Goal: Use online tool/utility: Utilize a website feature to perform a specific function

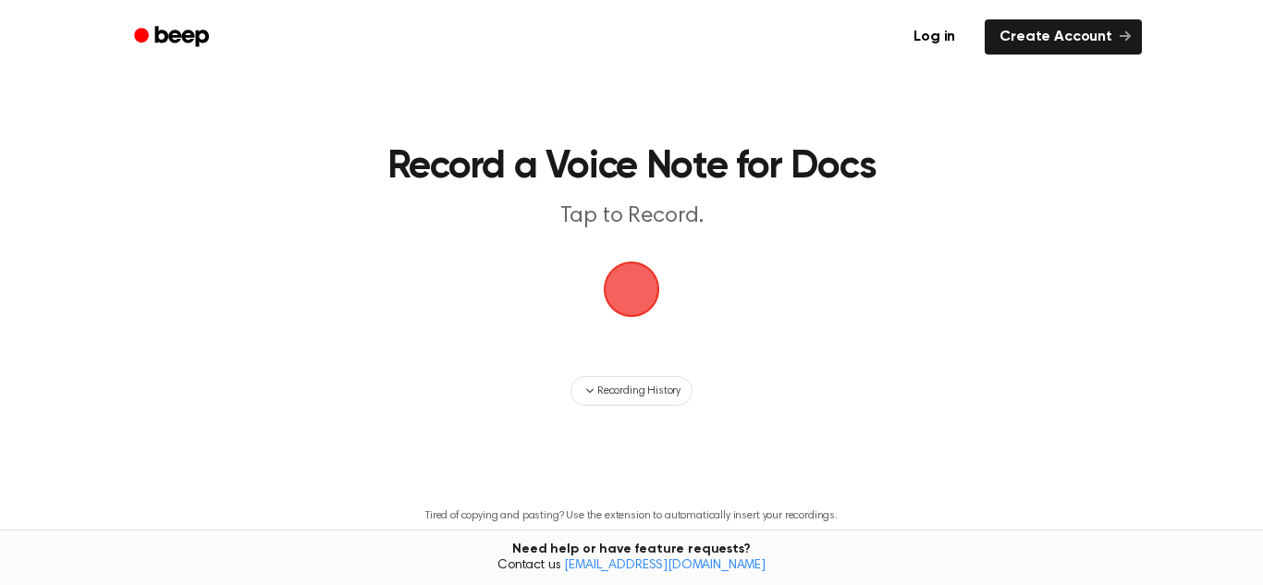
click at [632, 271] on span "button" at bounding box center [632, 290] width 52 height 52
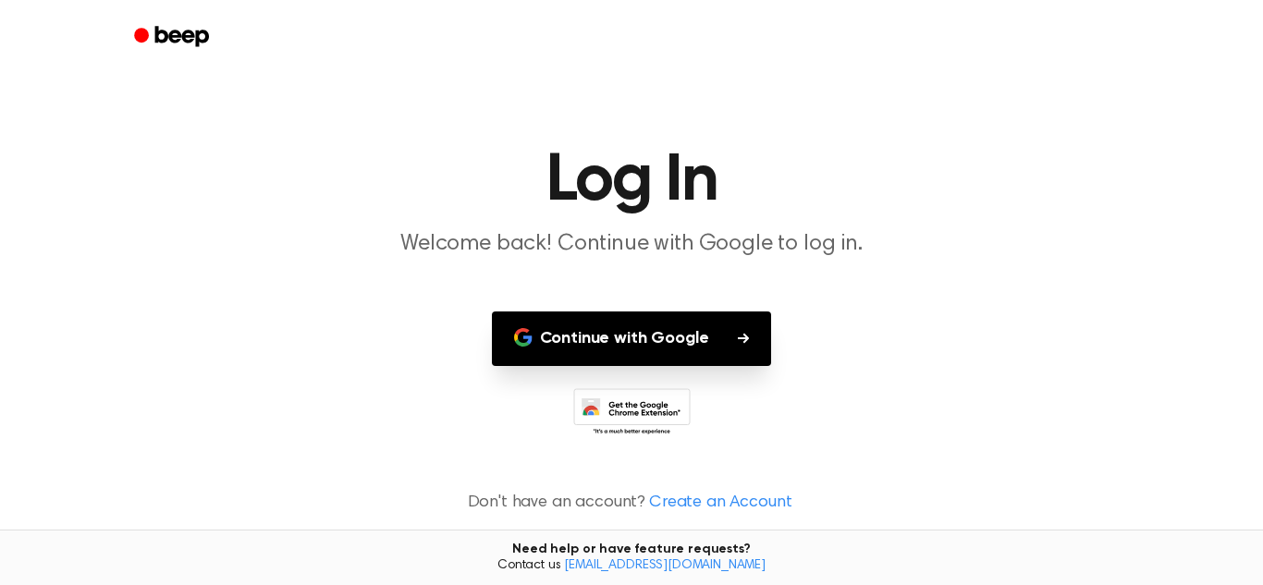
click at [675, 331] on button "Continue with Google" at bounding box center [632, 339] width 280 height 55
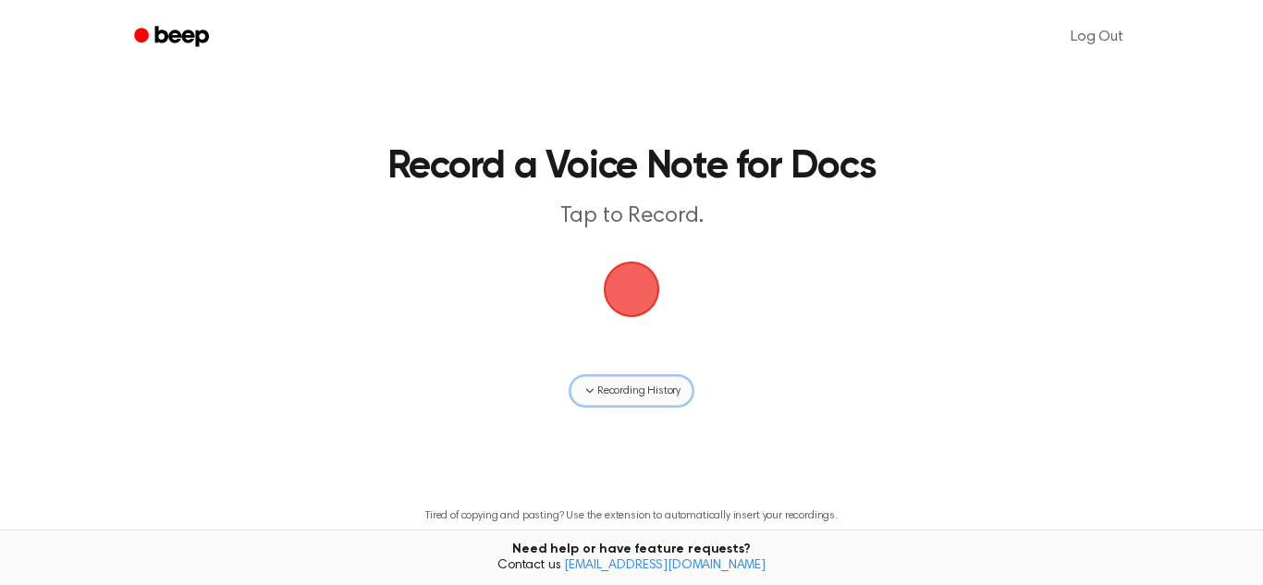
click at [609, 380] on button "Recording History" at bounding box center [632, 391] width 122 height 30
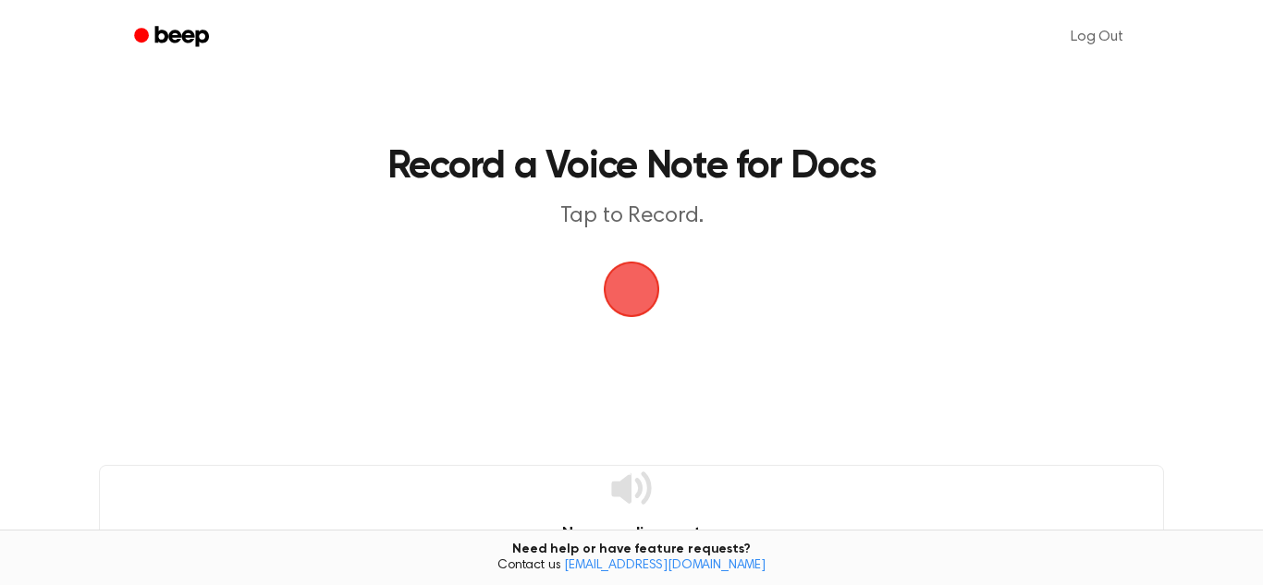
click at [624, 315] on span "button" at bounding box center [632, 290] width 52 height 52
click at [630, 311] on span "button" at bounding box center [632, 290] width 52 height 52
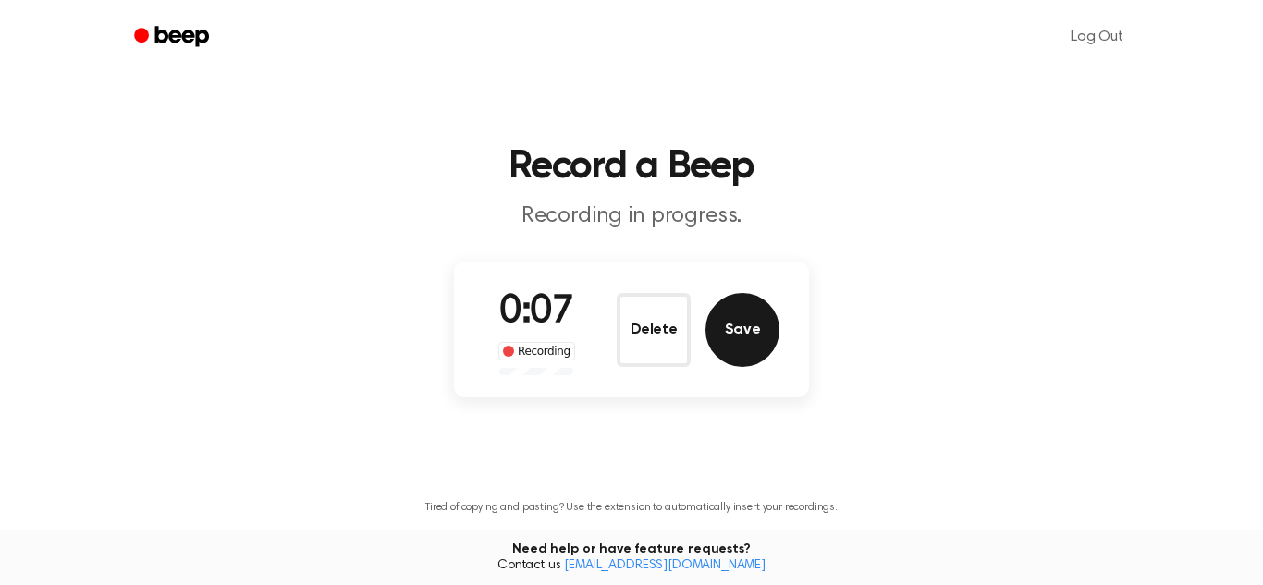
click at [715, 335] on button "Save" at bounding box center [743, 330] width 74 height 74
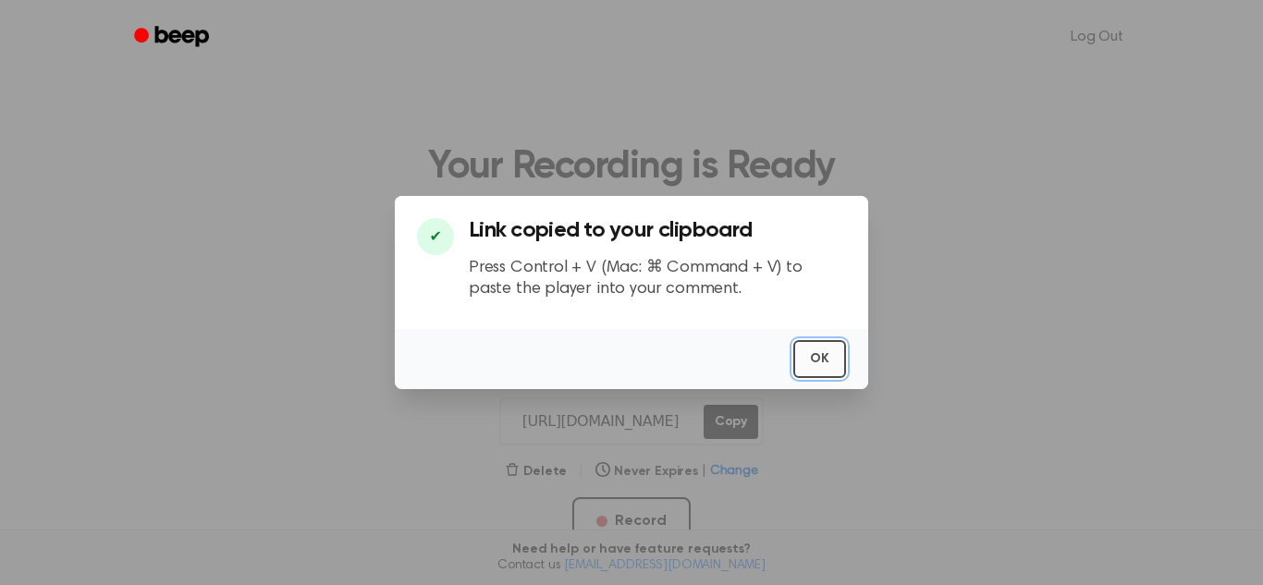
click at [822, 347] on button "OK" at bounding box center [820, 359] width 53 height 38
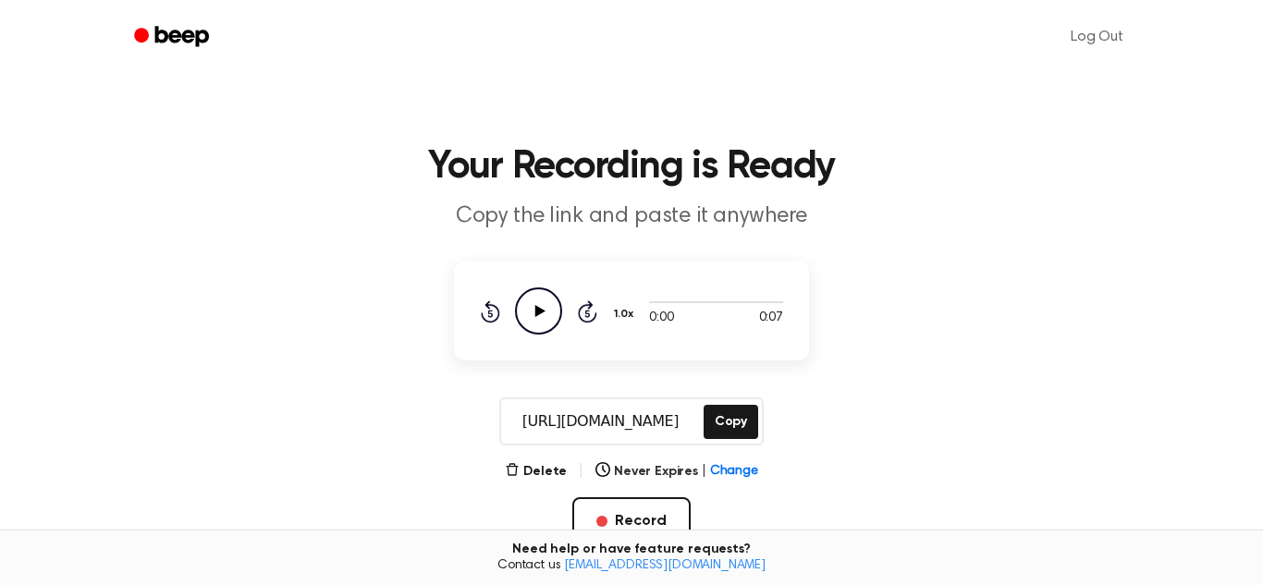
click at [546, 317] on icon "Play Audio" at bounding box center [538, 311] width 47 height 47
click at [541, 311] on icon at bounding box center [540, 311] width 10 height 12
